Goal: Transaction & Acquisition: Purchase product/service

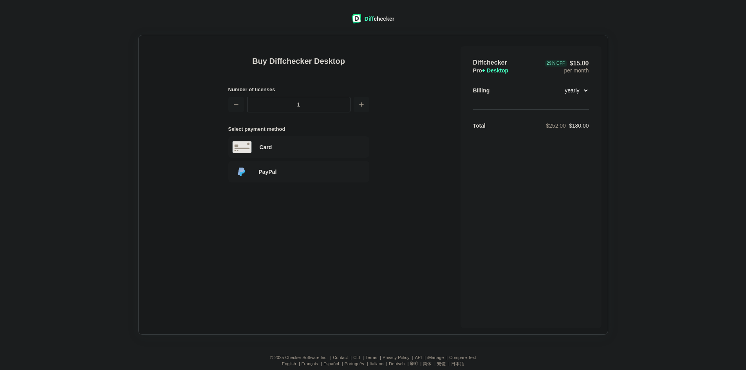
click at [581, 91] on select "monthly yearly" at bounding box center [573, 90] width 34 height 13
click at [556, 84] on select "monthly yearly" at bounding box center [573, 90] width 34 height 13
click at [583, 88] on select "monthly yearly" at bounding box center [573, 90] width 34 height 13
click at [556, 84] on select "monthly yearly" at bounding box center [573, 90] width 34 height 13
click at [573, 92] on select "monthly yearly" at bounding box center [573, 90] width 34 height 13
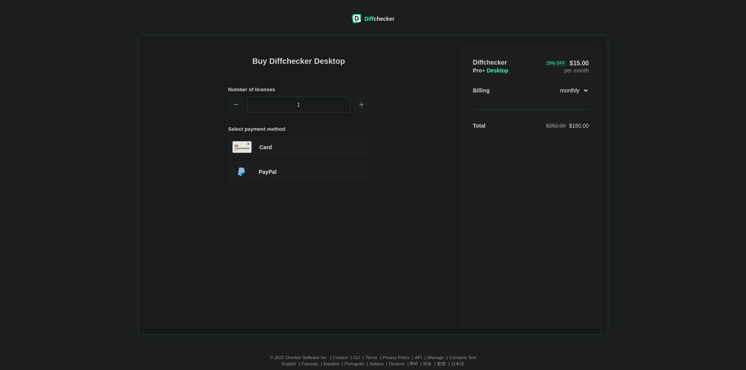
click at [556, 84] on select "monthly yearly" at bounding box center [573, 90] width 34 height 13
drag, startPoint x: 575, startPoint y: 91, endPoint x: 571, endPoint y: 98, distance: 7.9
click at [575, 91] on select "monthly yearly" at bounding box center [573, 90] width 34 height 13
select select "desktop-yearly-180"
click at [556, 84] on select "monthly yearly" at bounding box center [573, 90] width 34 height 13
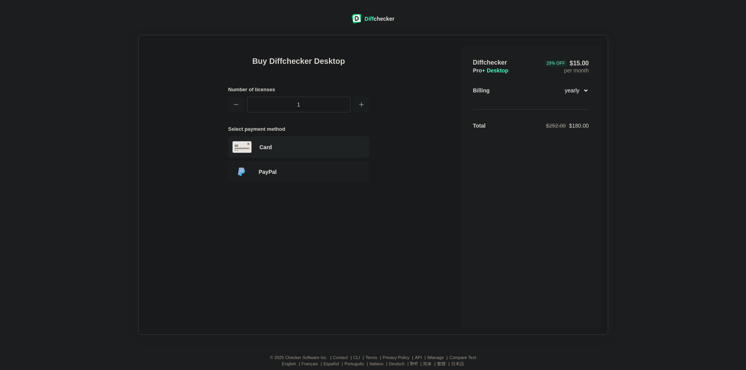
click at [283, 155] on div "Card" at bounding box center [298, 147] width 141 height 22
select select "[GEOGRAPHIC_DATA]"
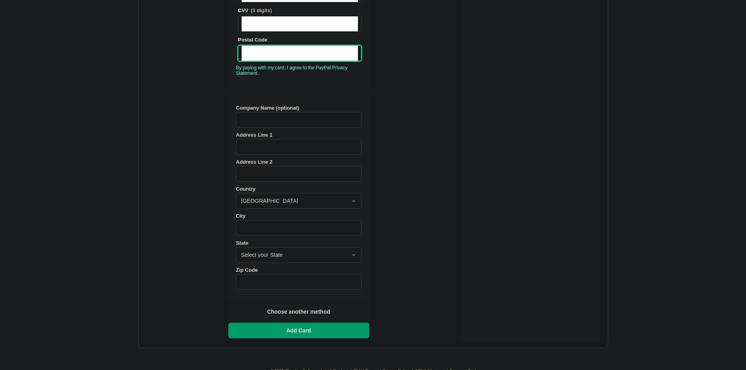
scroll to position [241, 0]
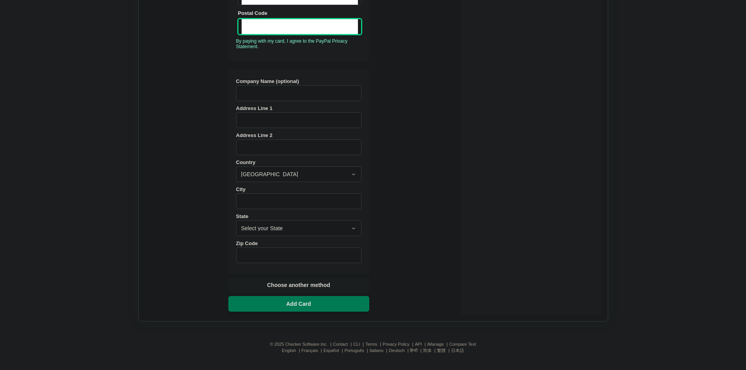
click at [291, 306] on span "Add Card" at bounding box center [299, 304] width 28 height 8
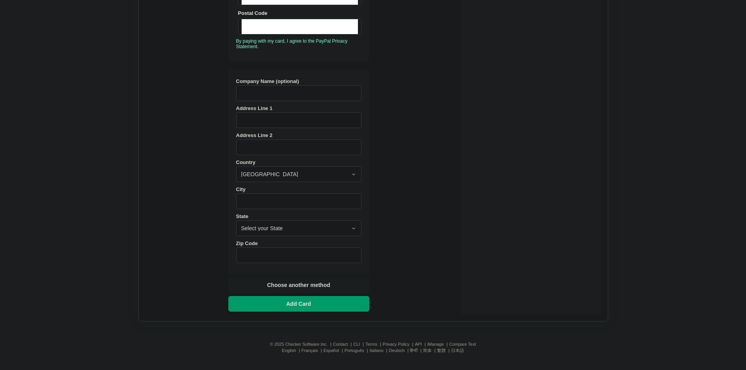
click at [266, 118] on input "Address Line 1" at bounding box center [298, 120] width 125 height 16
type input "33 [PERSON_NAME]"
select select "[GEOGRAPHIC_DATA]"
type input "Grand-Barachois"
type input "E4V 9A6"
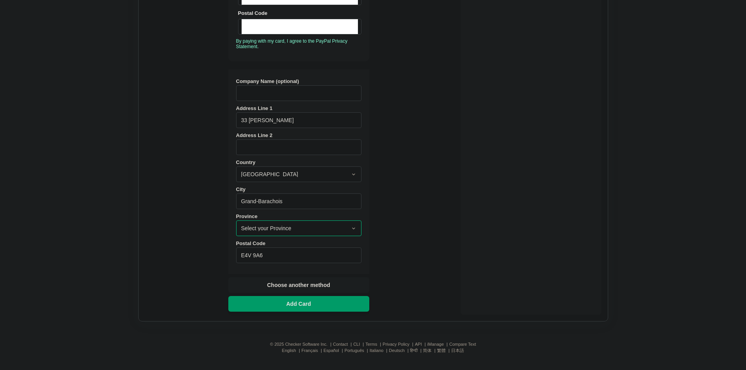
select select "NB"
click at [293, 307] on span "Add Card" at bounding box center [299, 304] width 28 height 8
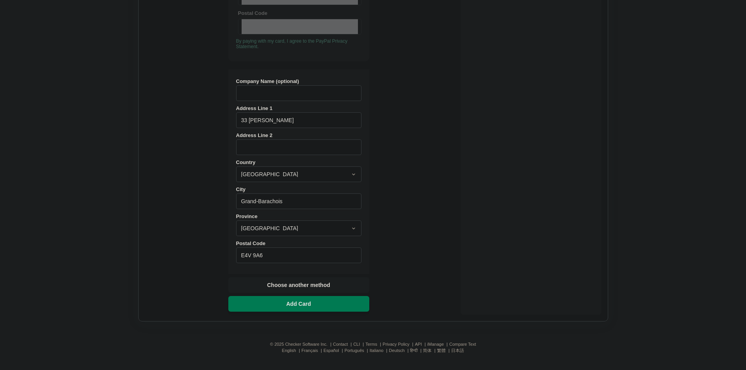
scroll to position [13, 0]
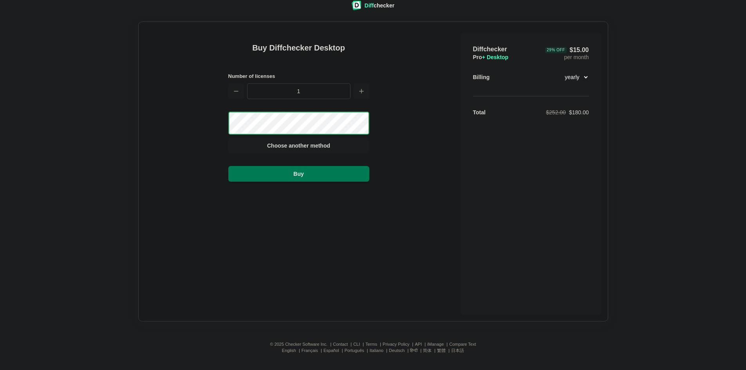
click at [295, 173] on span "Buy" at bounding box center [298, 174] width 13 height 8
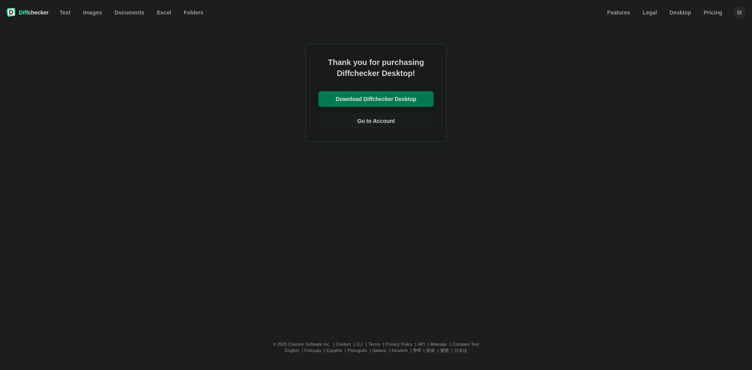
click at [376, 99] on span "Download Diffchecker Desktop" at bounding box center [376, 99] width 84 height 8
